Goal: Download file/media

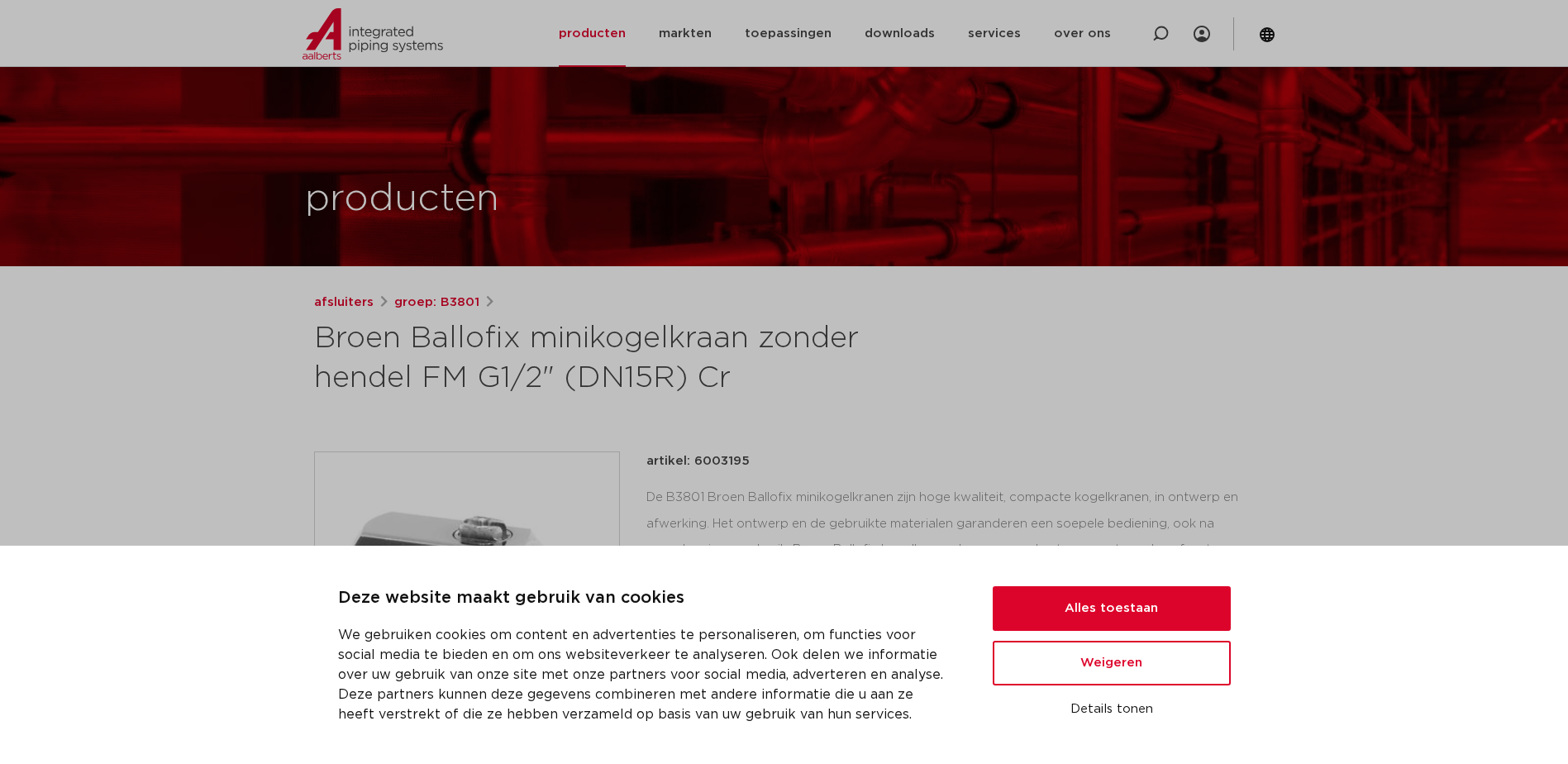
scroll to position [578, 0]
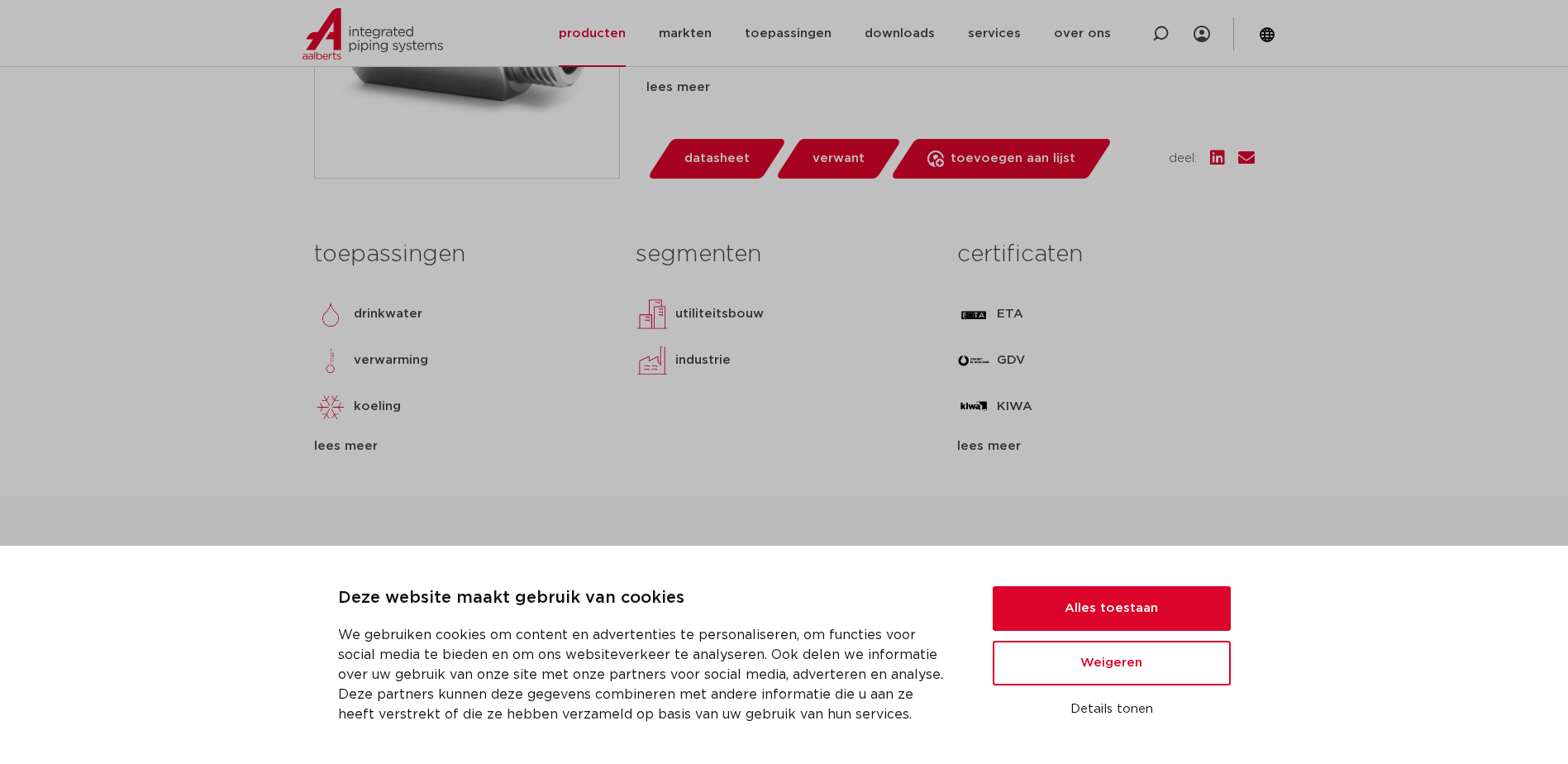
click at [677, 445] on div "segmenten utiliteitsbouw industrie lees meer [PERSON_NAME]" at bounding box center [784, 343] width 321 height 225
click at [1144, 675] on button "Weigeren" at bounding box center [1112, 663] width 238 height 45
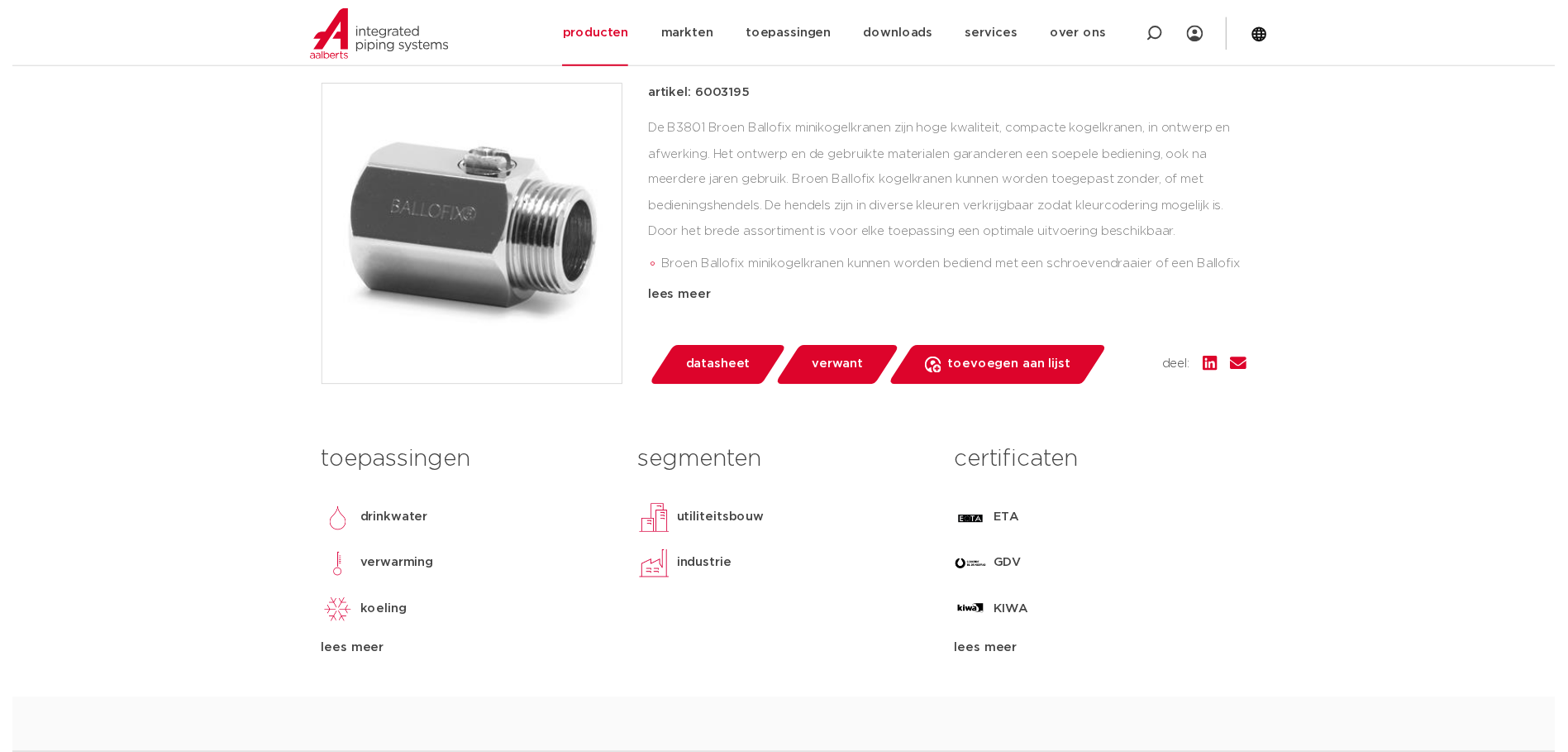
scroll to position [331, 0]
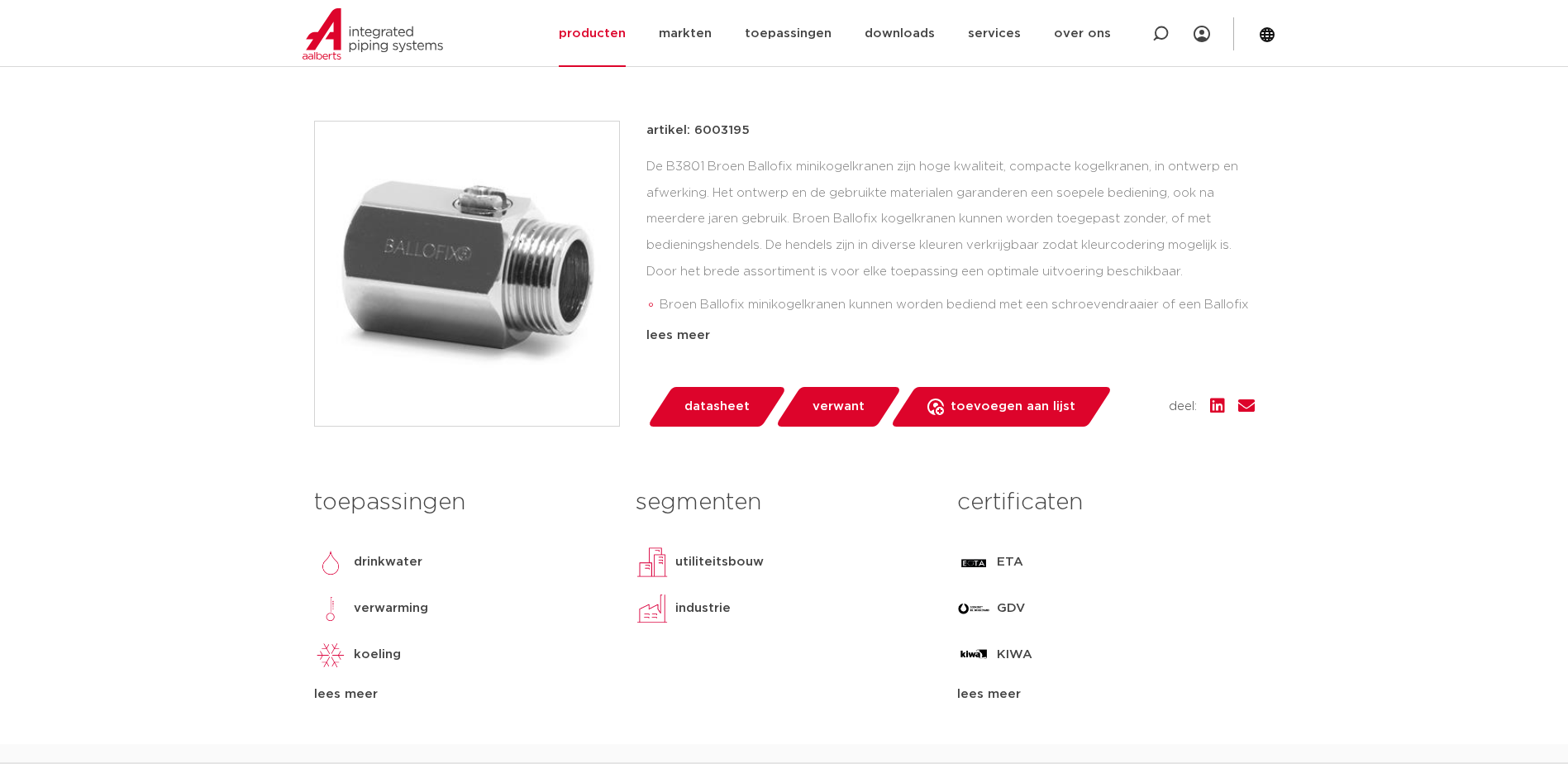
click at [723, 420] on link "datasheet" at bounding box center [715, 407] width 140 height 40
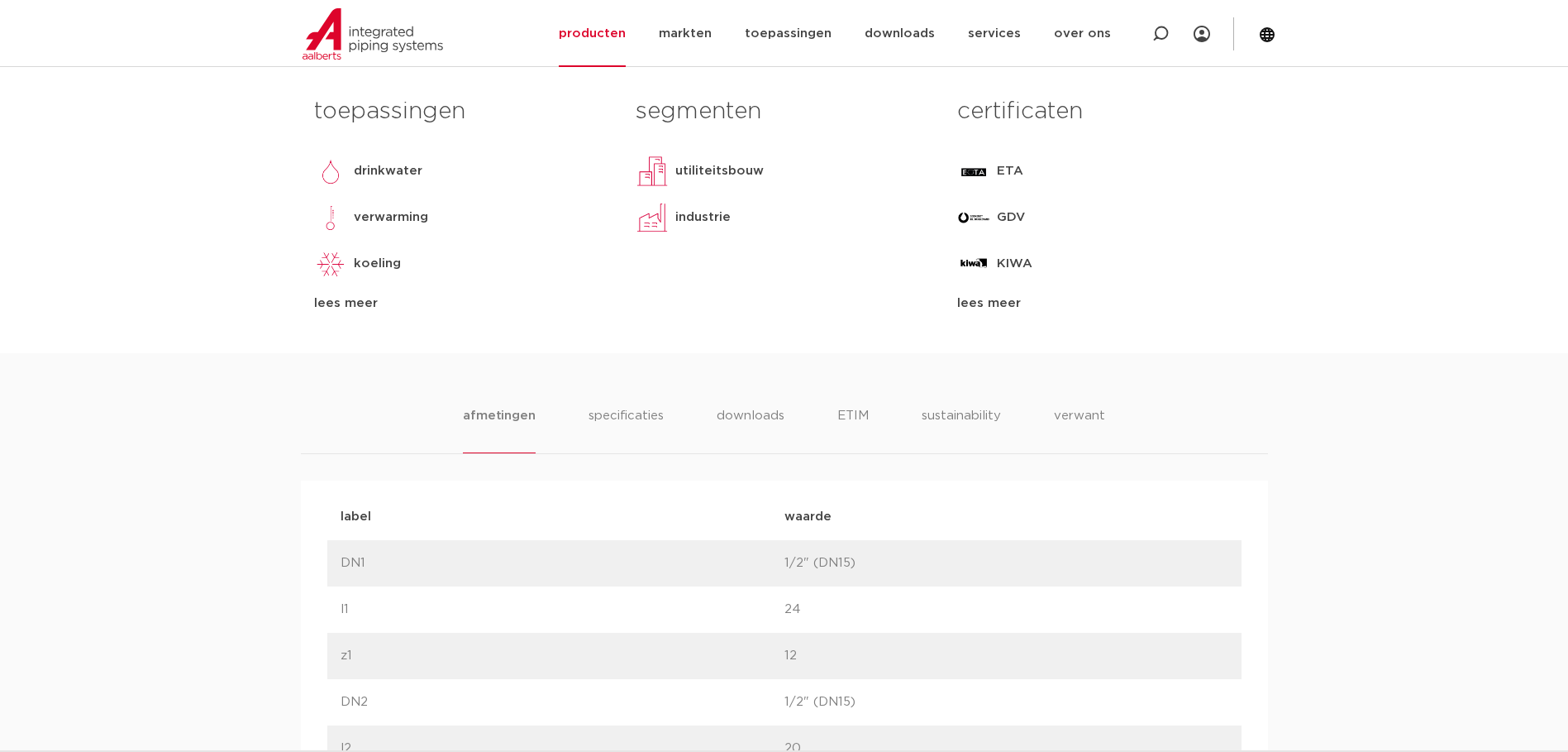
scroll to position [972, 0]
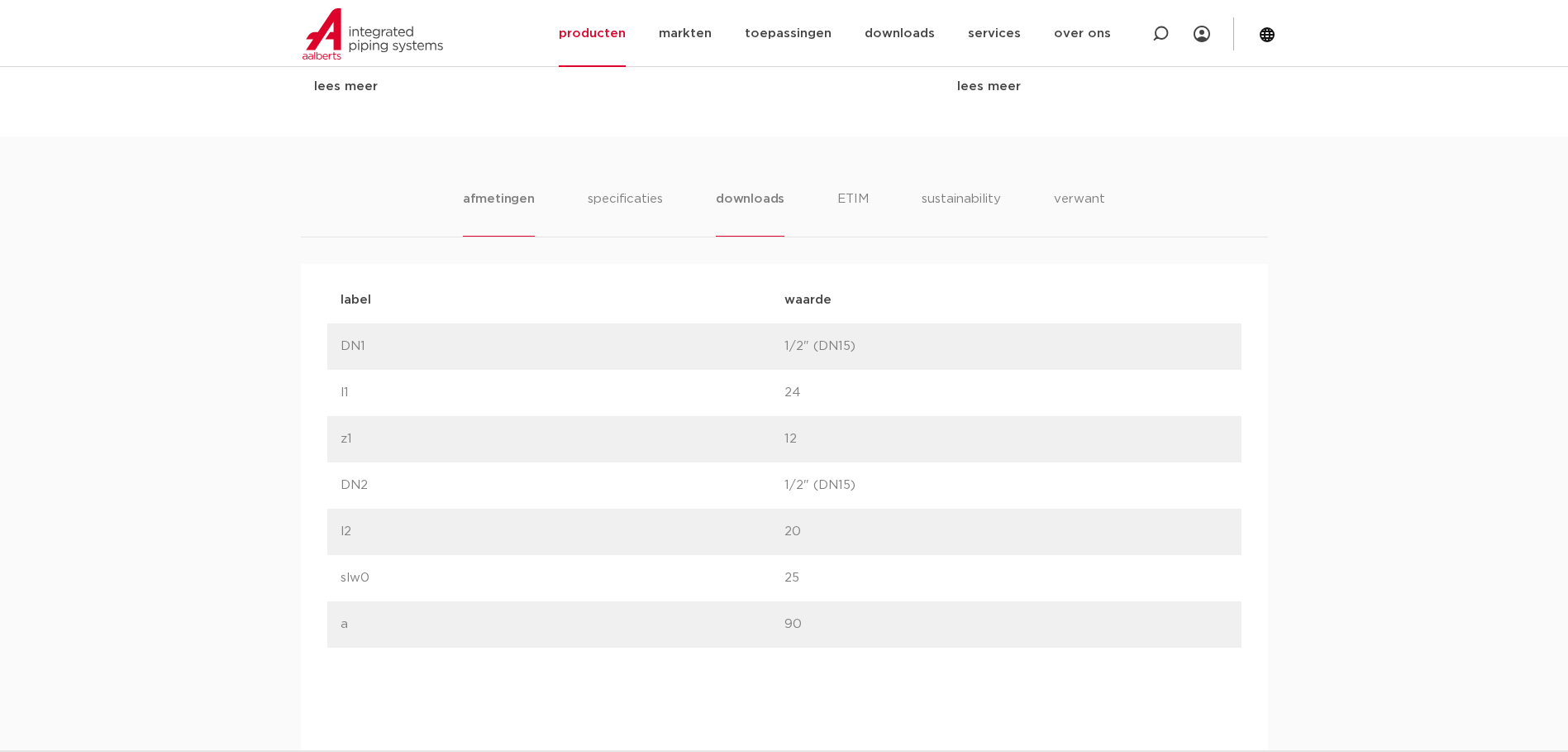
click at [764, 201] on li "downloads" at bounding box center [750, 213] width 69 height 47
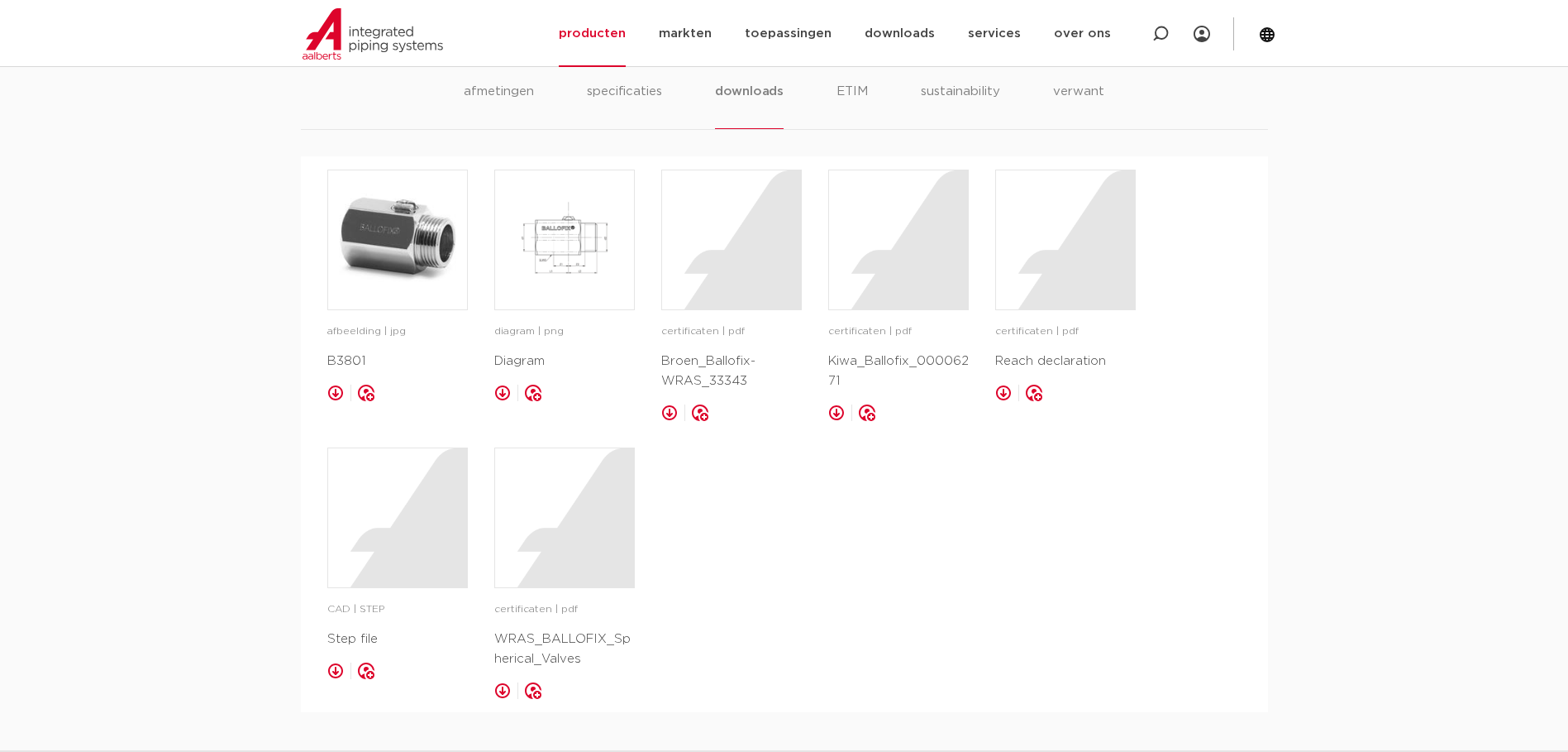
scroll to position [1137, 0]
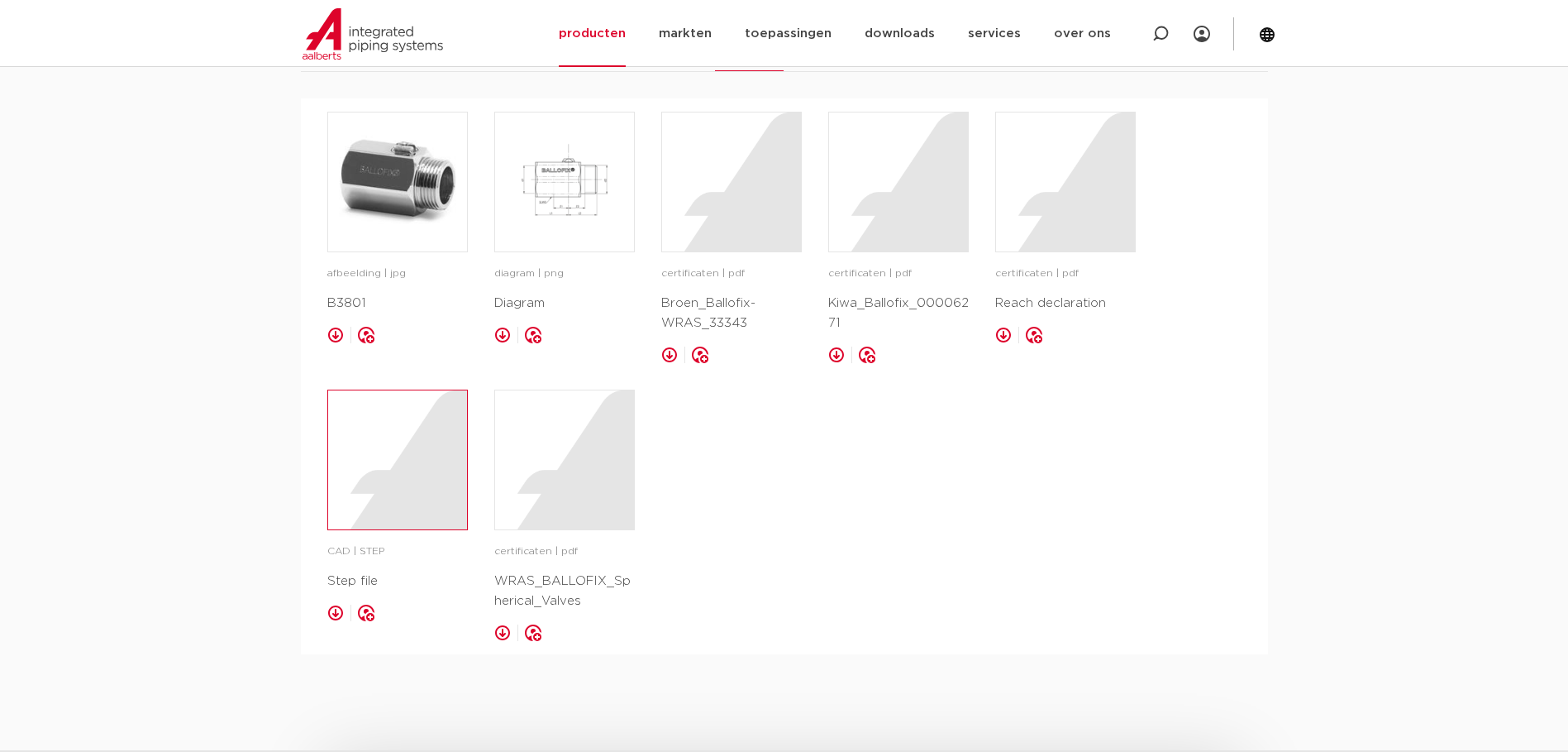
click at [366, 489] on div at bounding box center [398, 460] width 139 height 139
click at [1169, 525] on div "afbeelding | jpg B3801 opslaan in my IPS diagram | png" at bounding box center [784, 376] width 914 height 530
click at [342, 552] on p "CAD | STEP" at bounding box center [397, 551] width 140 height 17
click at [364, 552] on p "CAD | STEP" at bounding box center [397, 551] width 140 height 17
click at [581, 193] on img at bounding box center [565, 182] width 139 height 139
